Goal: Task Accomplishment & Management: Use online tool/utility

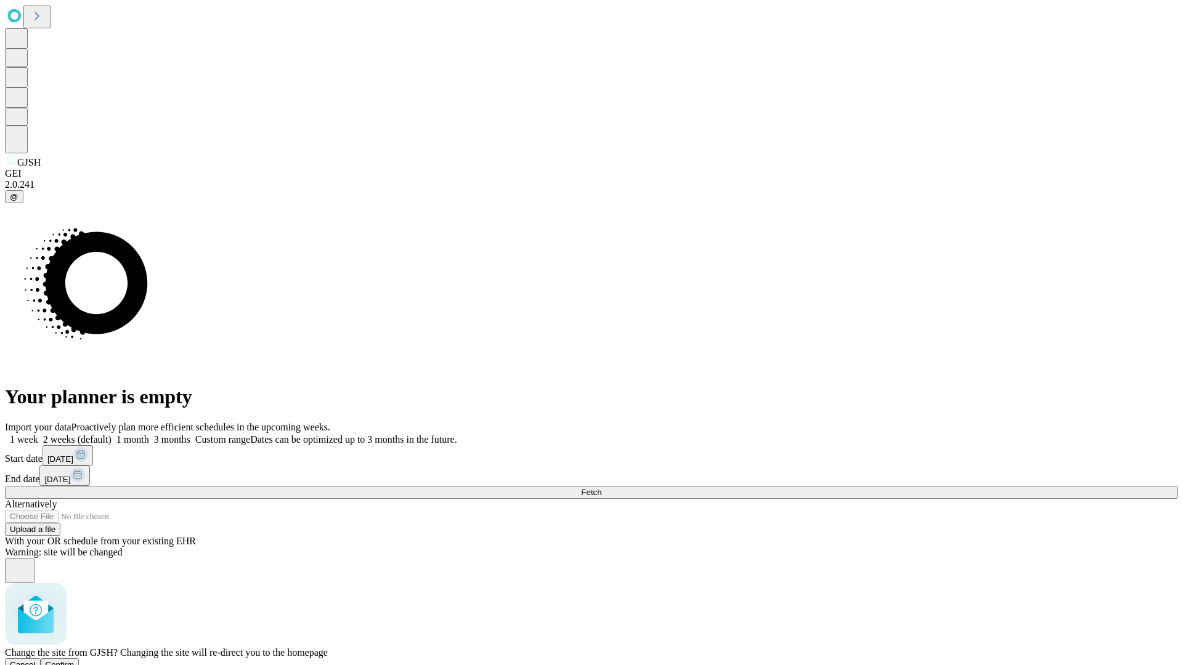
click at [75, 660] on span "Confirm" at bounding box center [60, 664] width 29 height 9
click at [149, 434] on label "1 month" at bounding box center [131, 439] width 38 height 10
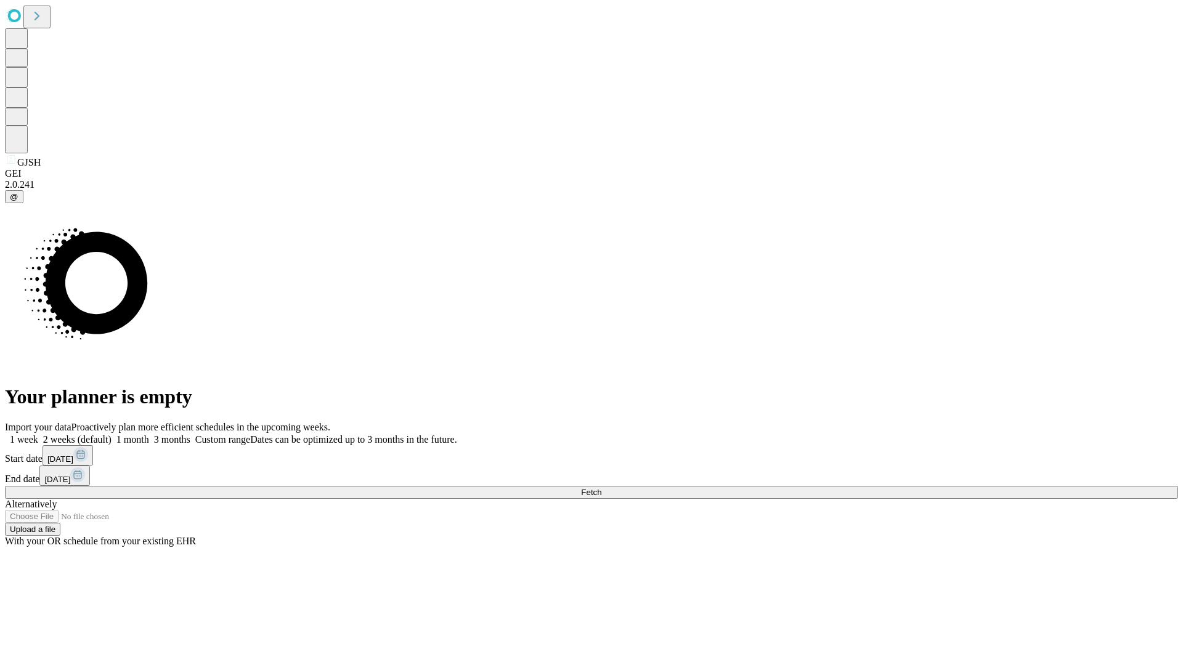
click at [601, 488] on span "Fetch" at bounding box center [591, 492] width 20 height 9
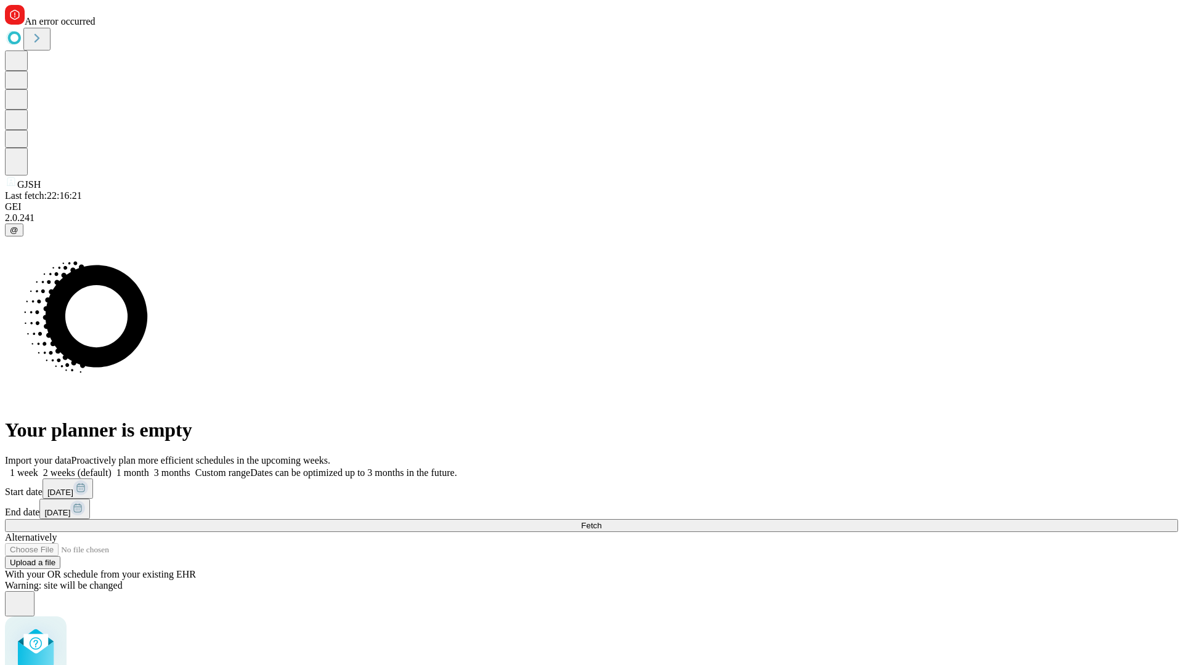
click at [149, 468] on label "1 month" at bounding box center [131, 473] width 38 height 10
click at [601, 521] on span "Fetch" at bounding box center [591, 525] width 20 height 9
click at [149, 468] on label "1 month" at bounding box center [131, 473] width 38 height 10
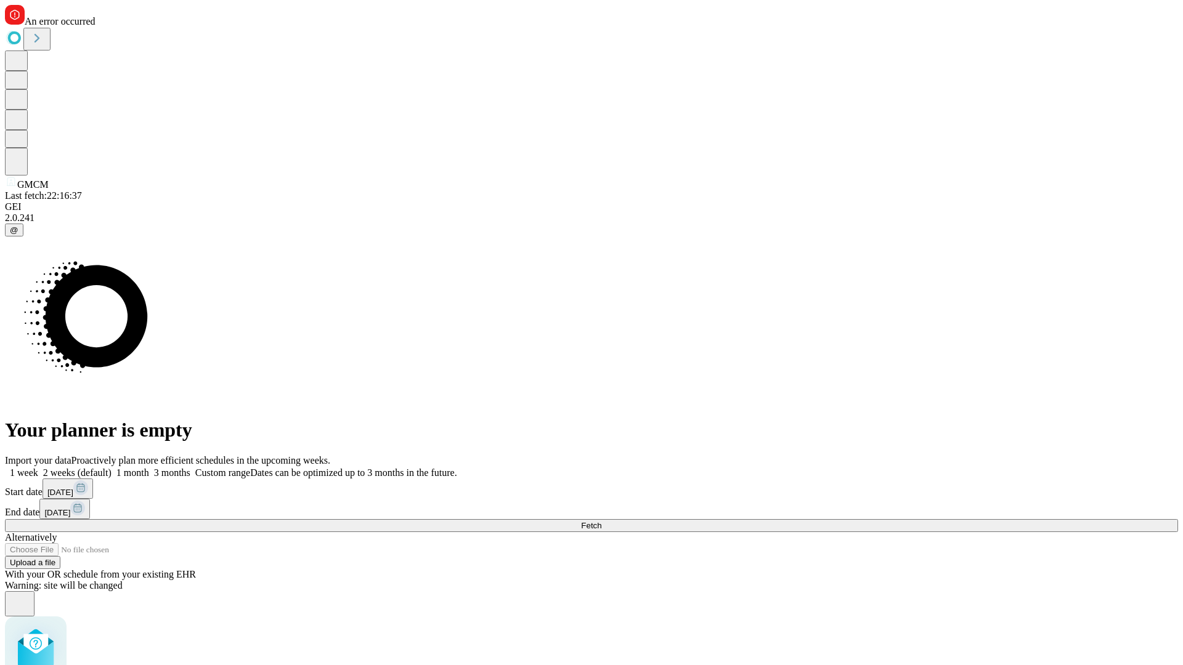
click at [601, 521] on span "Fetch" at bounding box center [591, 525] width 20 height 9
click at [149, 468] on label "1 month" at bounding box center [131, 473] width 38 height 10
click at [601, 521] on span "Fetch" at bounding box center [591, 525] width 20 height 9
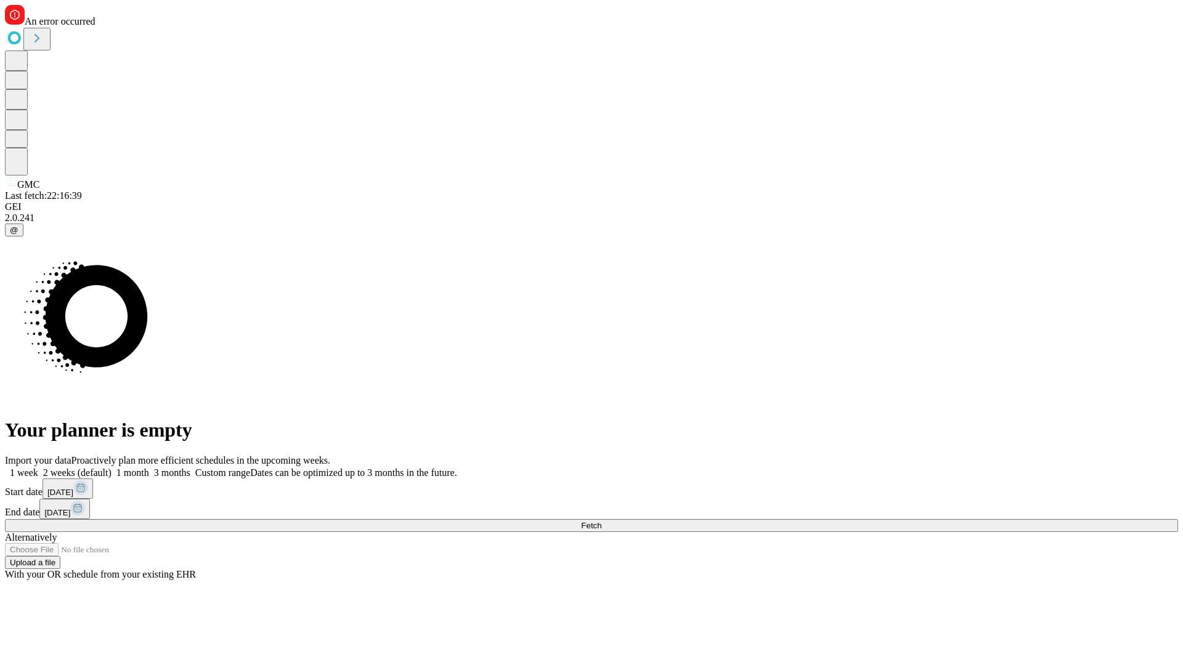
click at [149, 468] on label "1 month" at bounding box center [131, 473] width 38 height 10
click at [601, 521] on span "Fetch" at bounding box center [591, 525] width 20 height 9
click at [149, 468] on label "1 month" at bounding box center [131, 473] width 38 height 10
click at [601, 521] on span "Fetch" at bounding box center [591, 525] width 20 height 9
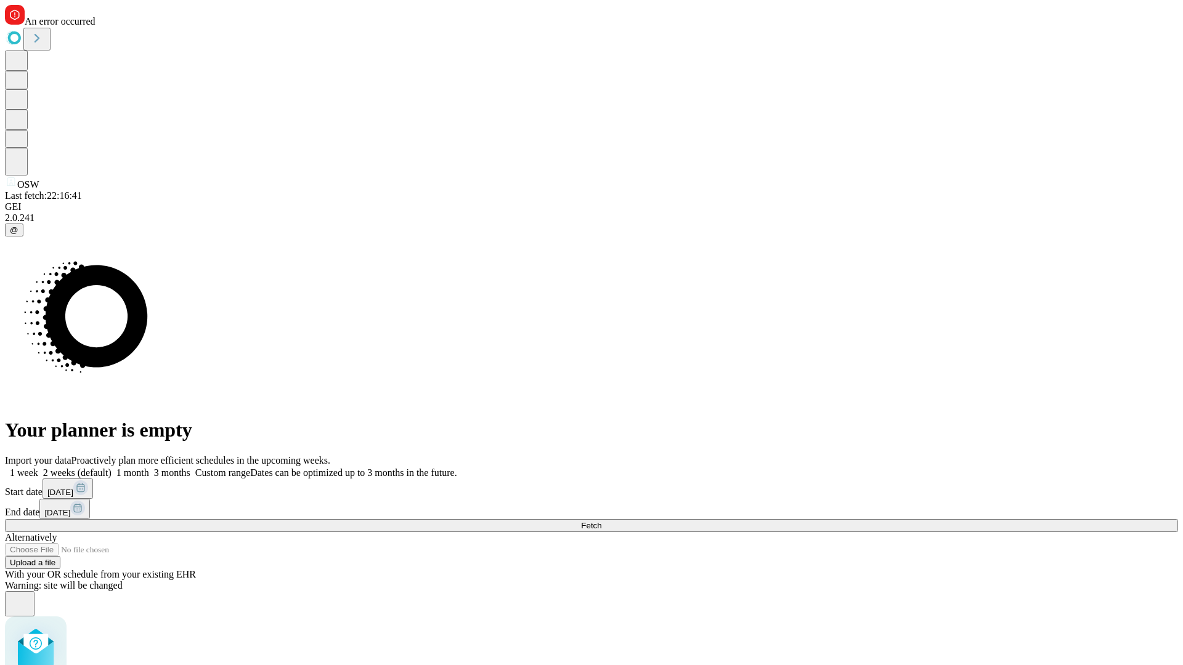
click at [149, 468] on label "1 month" at bounding box center [131, 473] width 38 height 10
click at [601, 521] on span "Fetch" at bounding box center [591, 525] width 20 height 9
click at [149, 468] on label "1 month" at bounding box center [131, 473] width 38 height 10
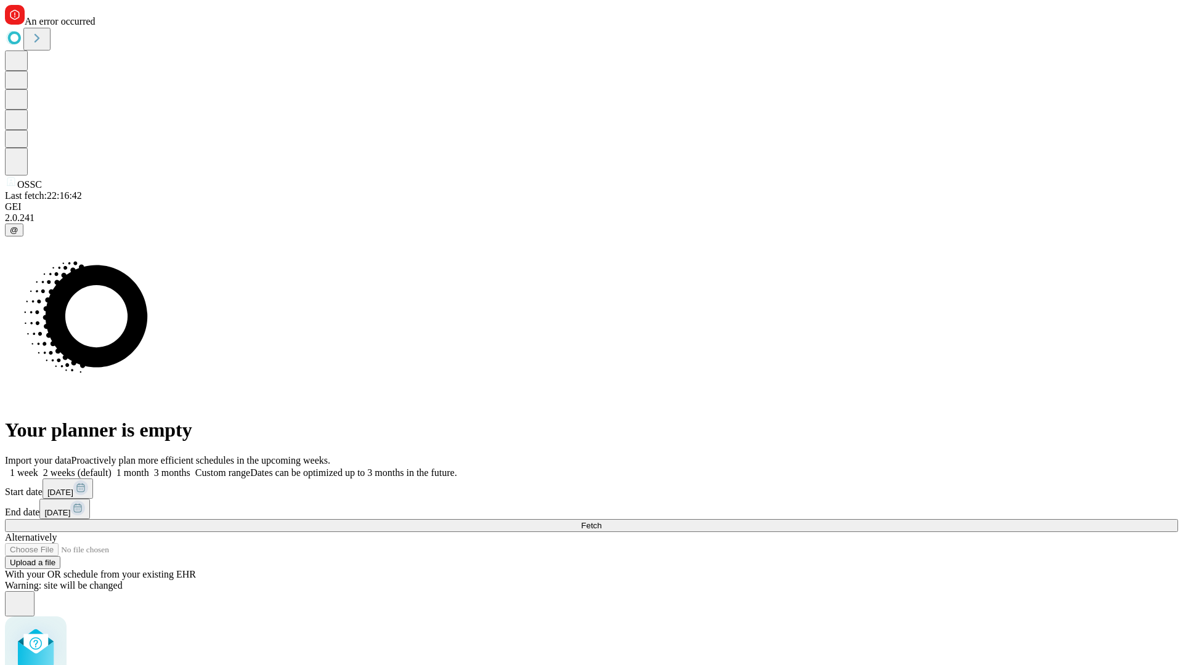
click at [601, 521] on span "Fetch" at bounding box center [591, 525] width 20 height 9
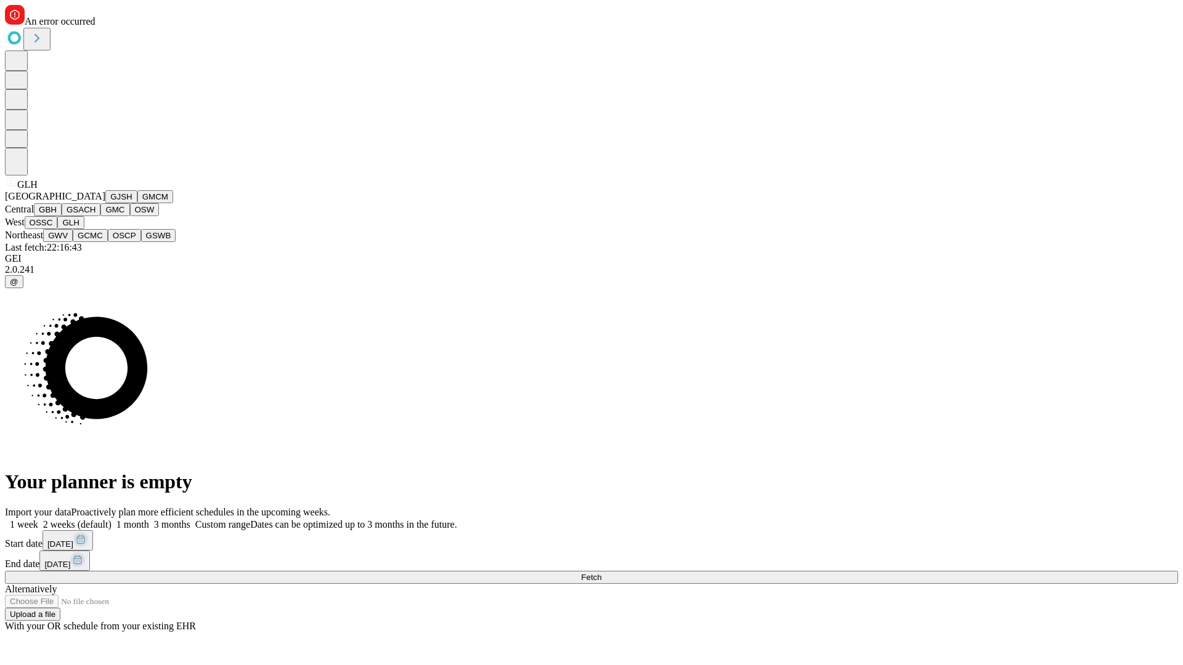
click at [73, 242] on button "GWV" at bounding box center [58, 235] width 30 height 13
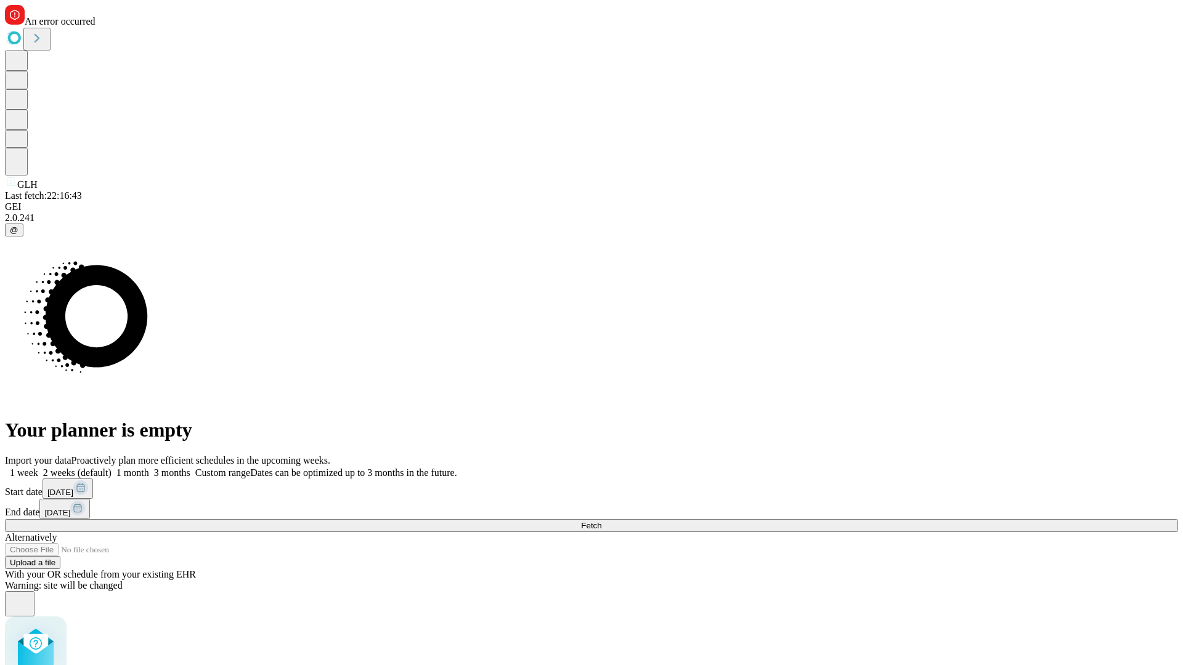
click at [149, 468] on label "1 month" at bounding box center [131, 473] width 38 height 10
click at [601, 521] on span "Fetch" at bounding box center [591, 525] width 20 height 9
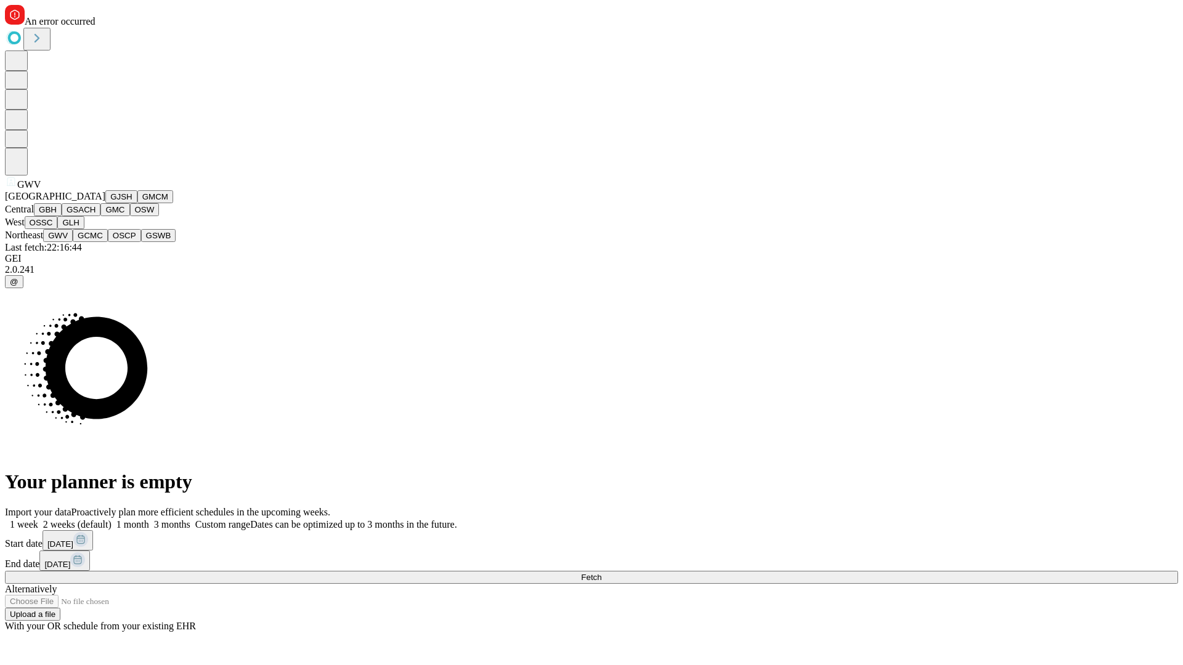
click at [95, 242] on button "GCMC" at bounding box center [90, 235] width 35 height 13
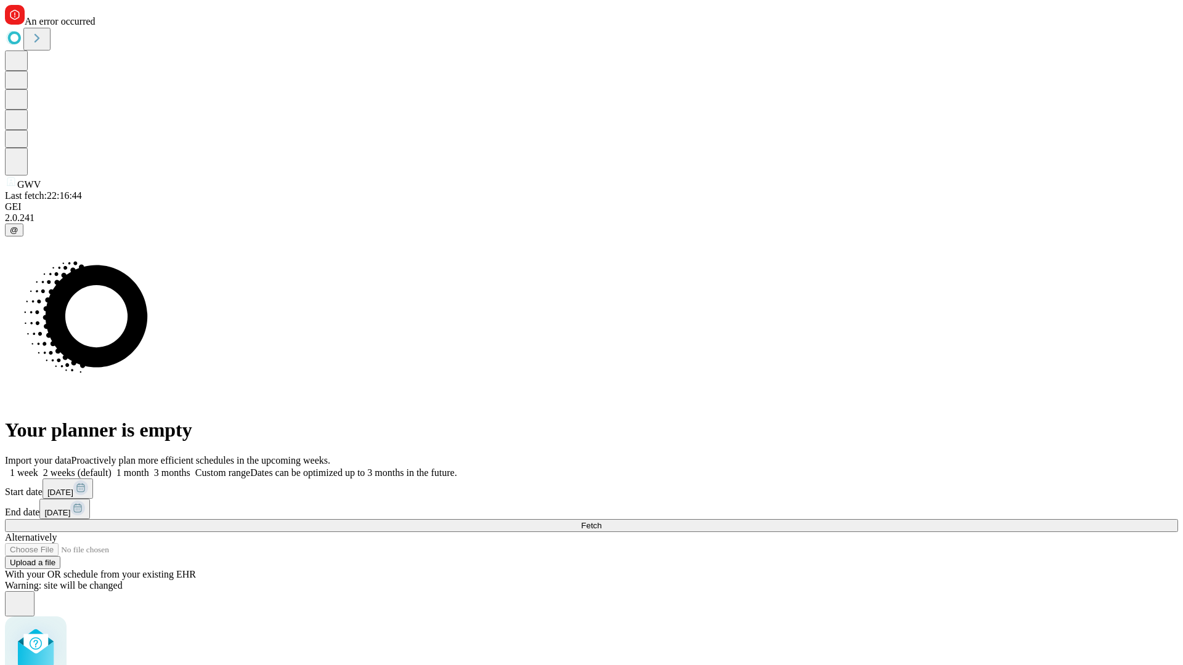
click at [149, 468] on label "1 month" at bounding box center [131, 473] width 38 height 10
click at [601, 521] on span "Fetch" at bounding box center [591, 525] width 20 height 9
